Goal: Information Seeking & Learning: Learn about a topic

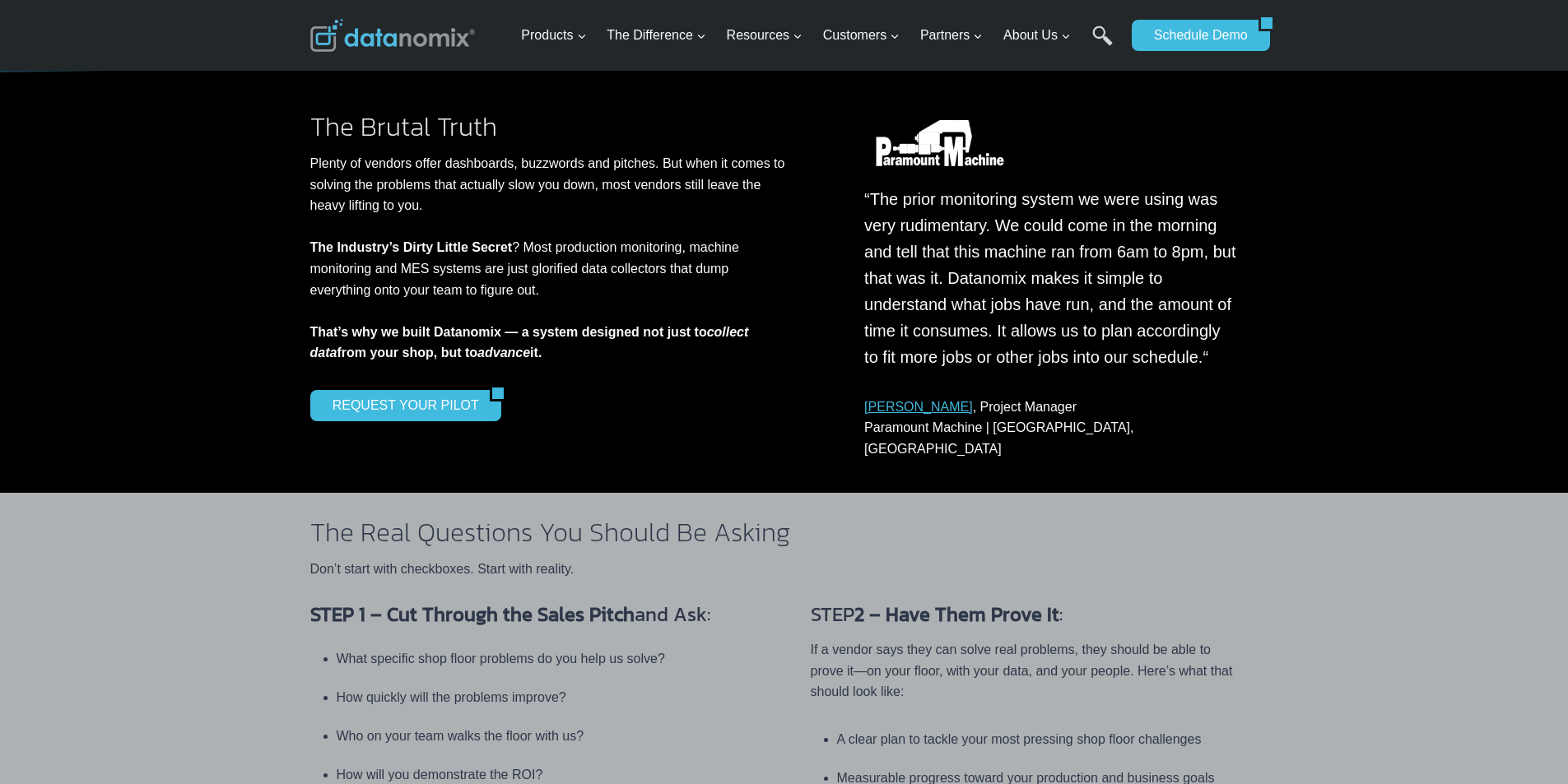
scroll to position [240, 0]
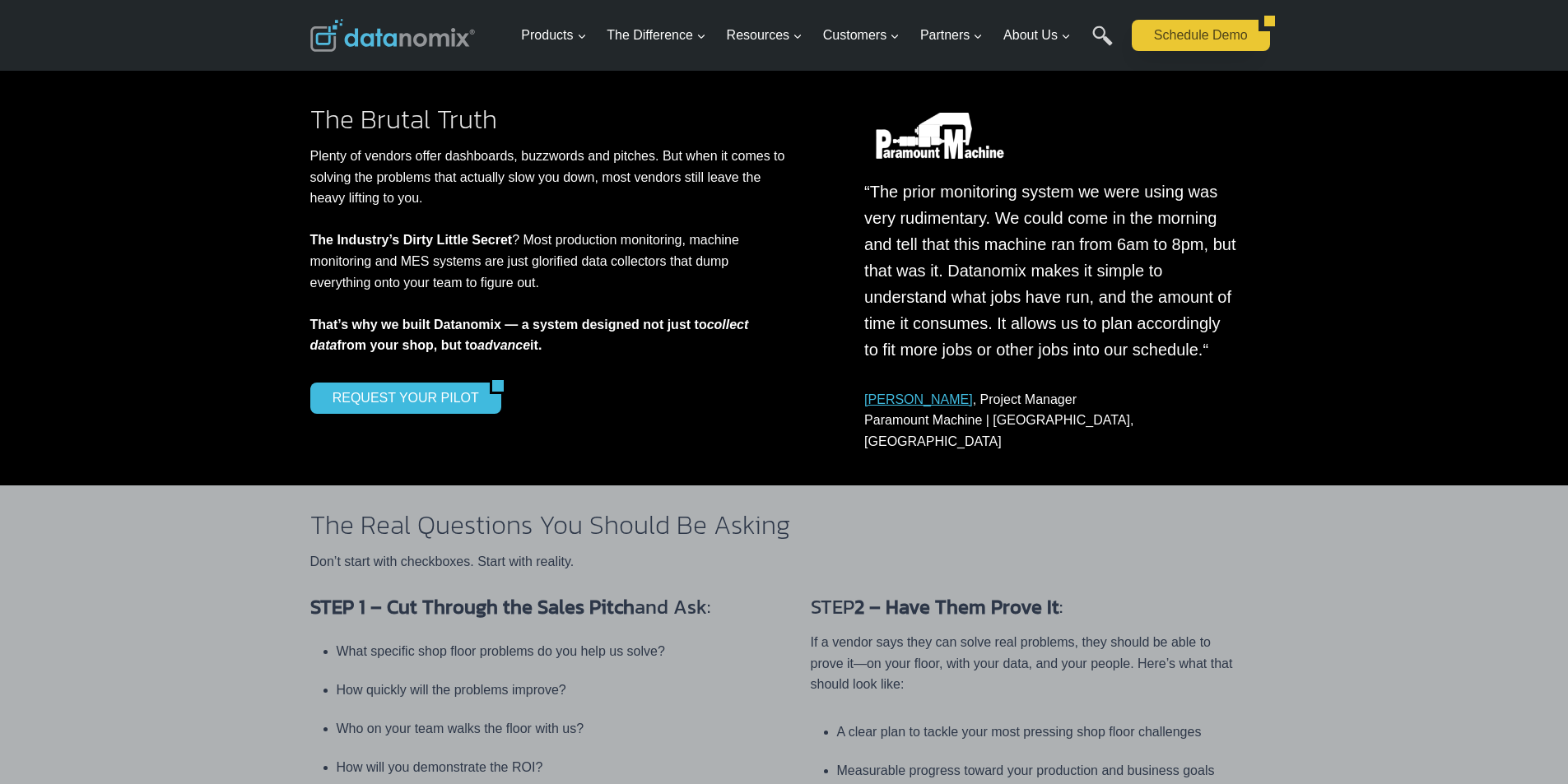
click at [1159, 51] on link "Schedule Demo" at bounding box center [1195, 36] width 127 height 32
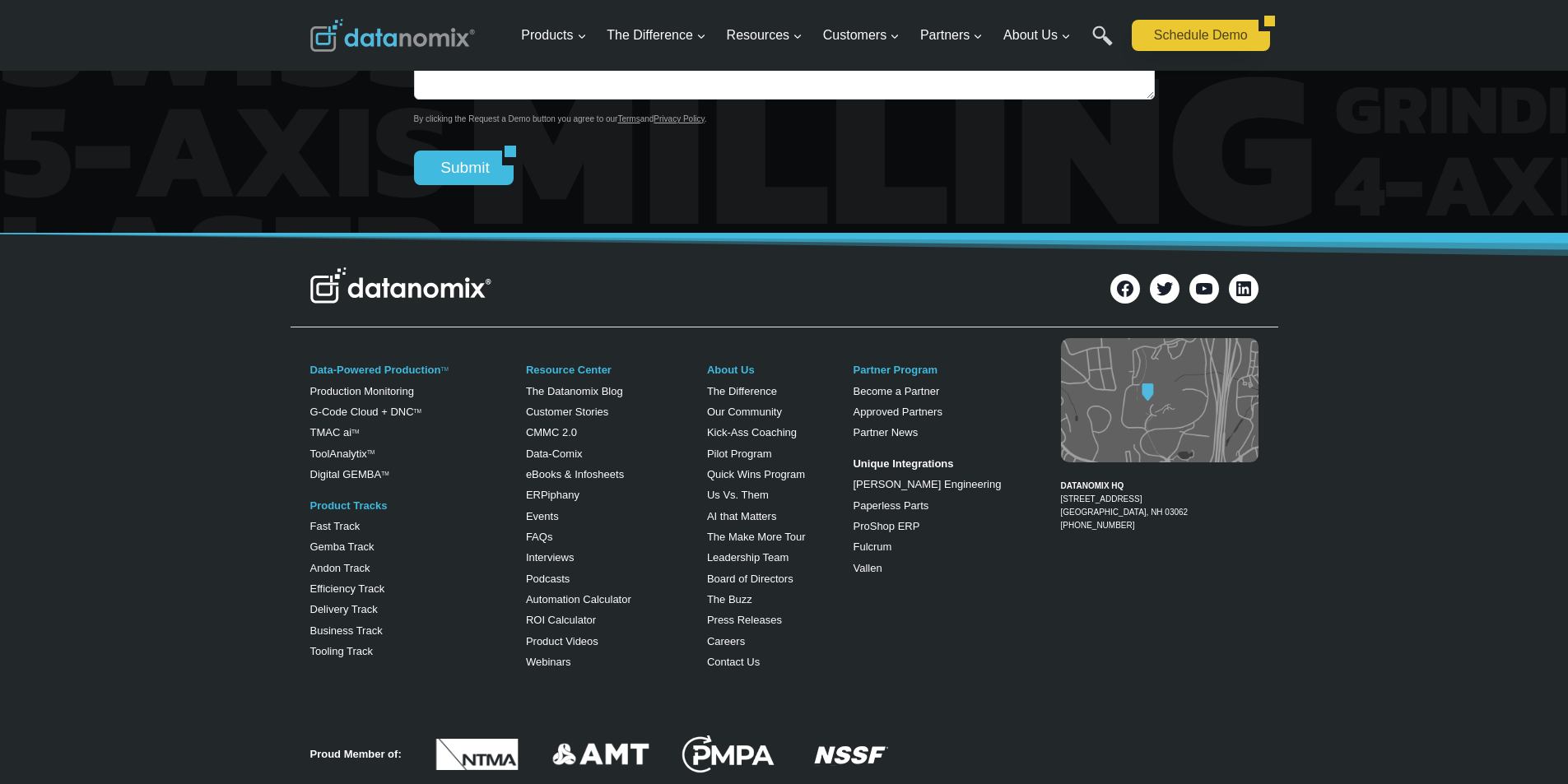
scroll to position [720, 0]
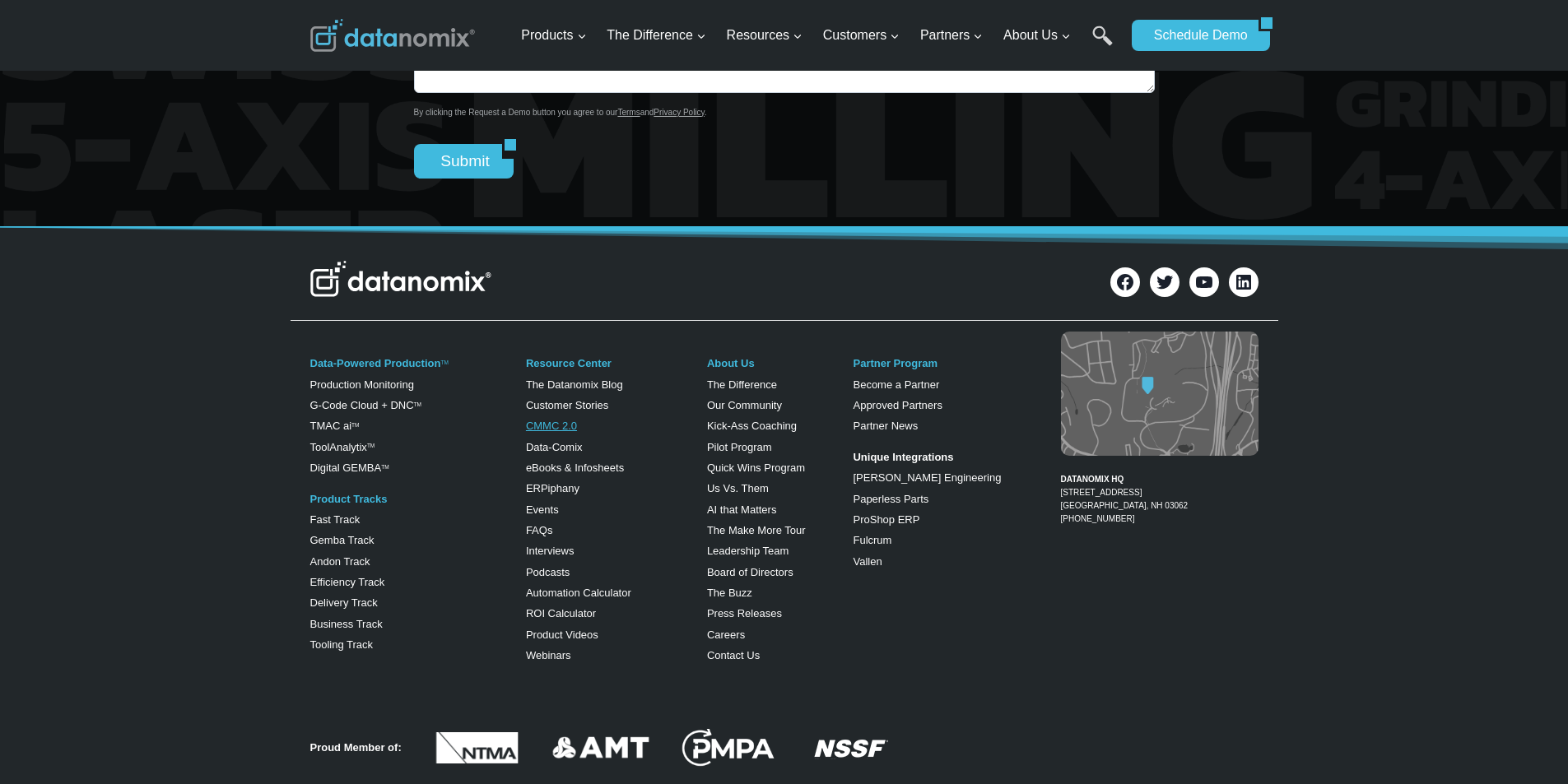
click at [531, 432] on link "CMMC 2.0" at bounding box center [551, 426] width 51 height 12
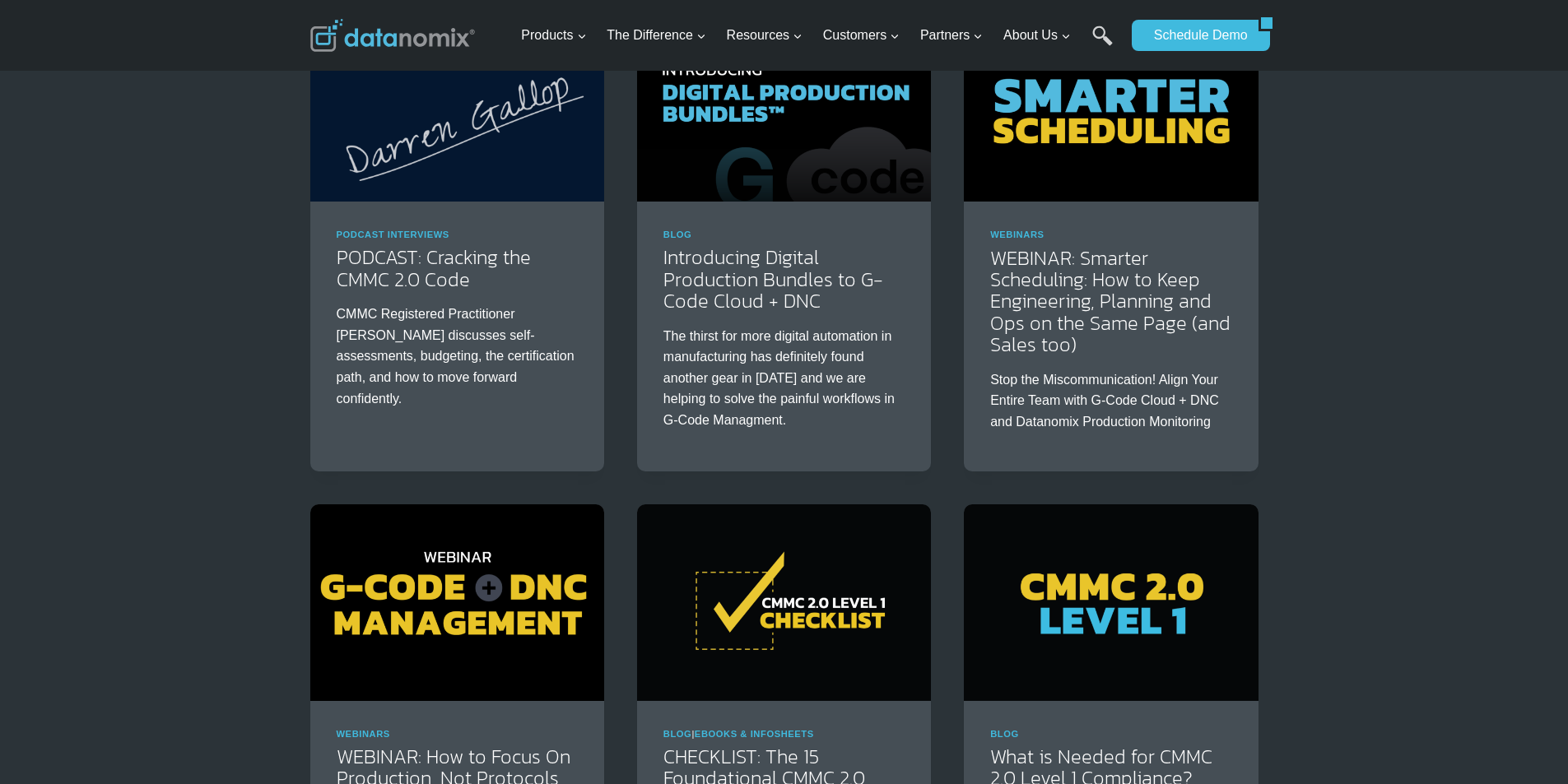
scroll to position [377, 0]
